Goal: Task Accomplishment & Management: Use online tool/utility

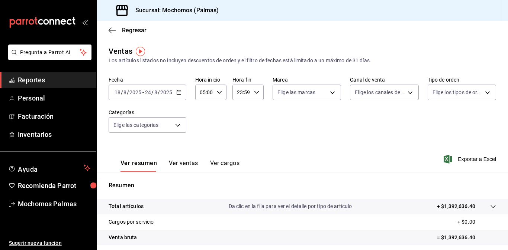
click at [295, 153] on div "Ver resumen Ver ventas Ver cargos Exportar a Excel" at bounding box center [302, 157] width 411 height 30
click at [111, 28] on icon "button" at bounding box center [111, 30] width 7 height 7
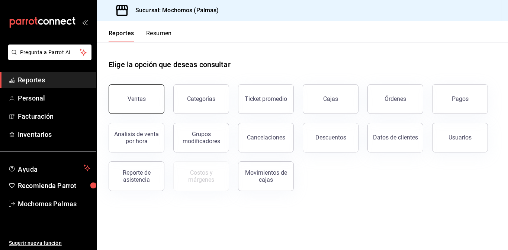
click at [136, 87] on button "Ventas" at bounding box center [136, 99] width 56 height 30
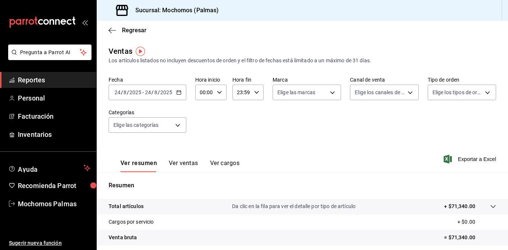
click at [220, 92] on \(Stroke\) "button" at bounding box center [219, 92] width 4 height 3
click at [201, 159] on button "03" at bounding box center [202, 165] width 12 height 15
type input "03:00"
click at [201, 159] on button "05" at bounding box center [202, 156] width 12 height 15
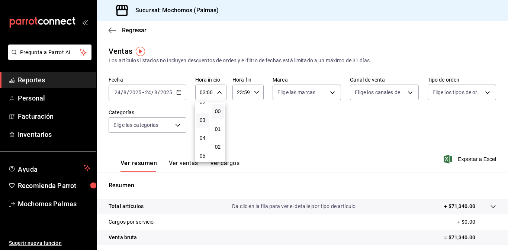
type input "05:00"
click at [296, 150] on div at bounding box center [254, 125] width 508 height 250
click at [180, 91] on \(Stroke\) "button" at bounding box center [178, 93] width 4 height 4
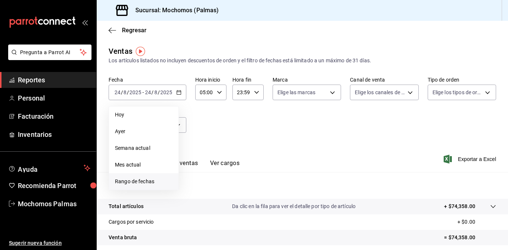
click at [150, 182] on span "Rango de fechas" at bounding box center [144, 182] width 58 height 8
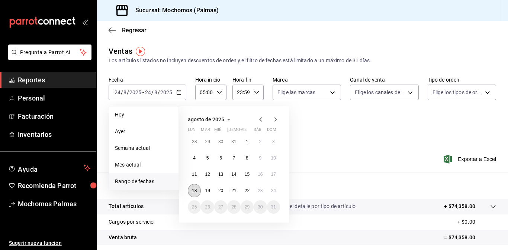
click at [194, 191] on abbr "18" at bounding box center [194, 190] width 5 height 5
click at [275, 191] on abbr "24" at bounding box center [273, 190] width 5 height 5
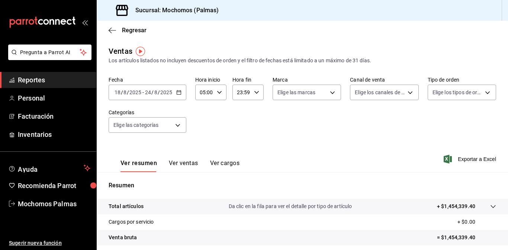
click at [454, 161] on span "Exportar a Excel" at bounding box center [470, 159] width 51 height 9
